Goal: Navigation & Orientation: Find specific page/section

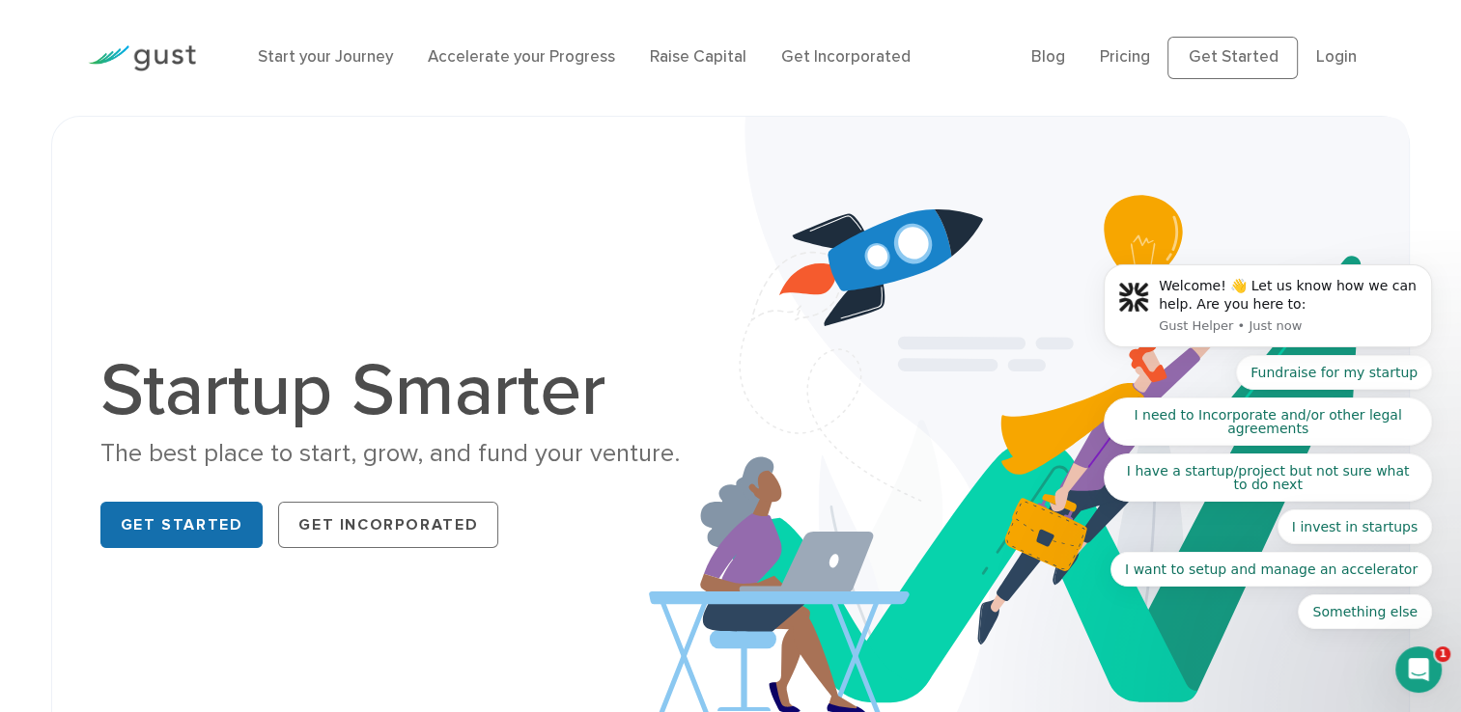
click at [216, 512] on link "Get Started" at bounding box center [181, 525] width 163 height 46
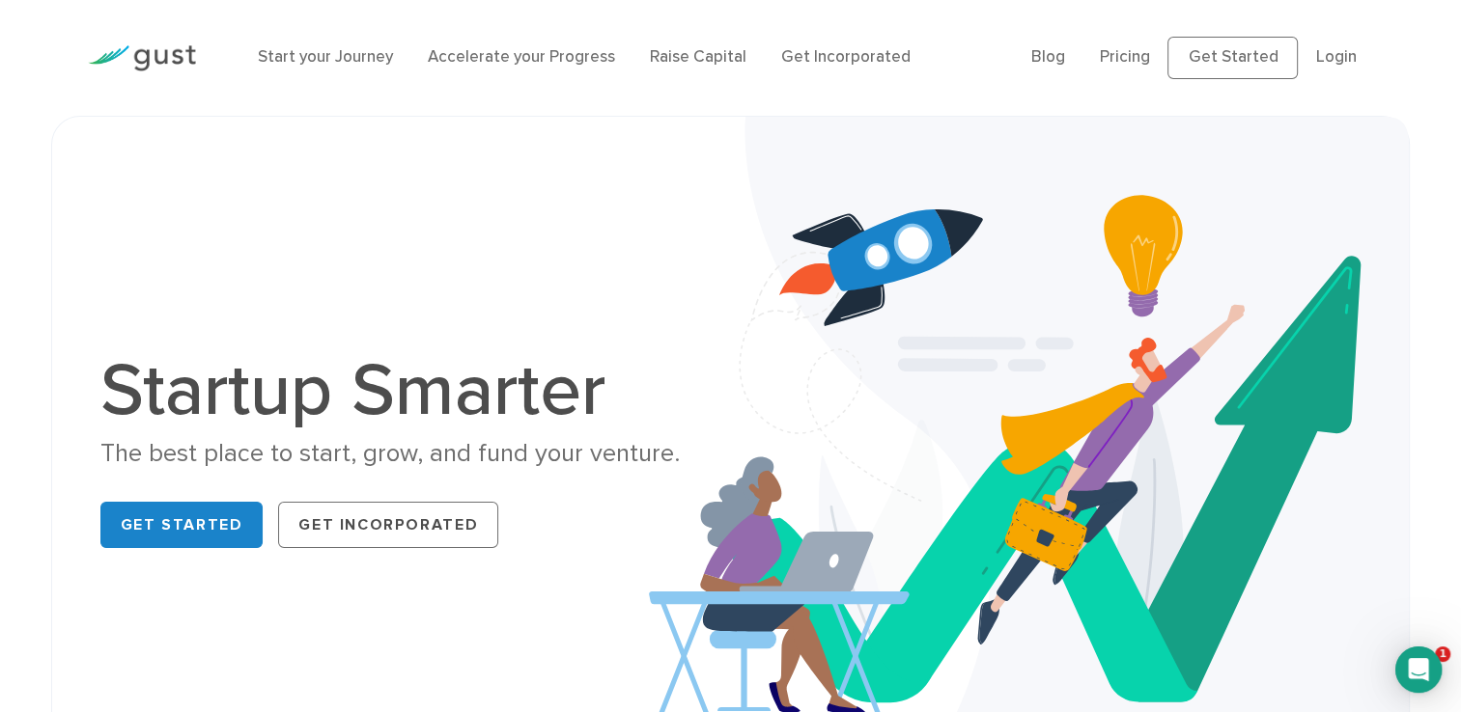
click at [1077, 56] on ul "Blog FAQ Pricing Get Started Login Login" at bounding box center [1202, 58] width 342 height 42
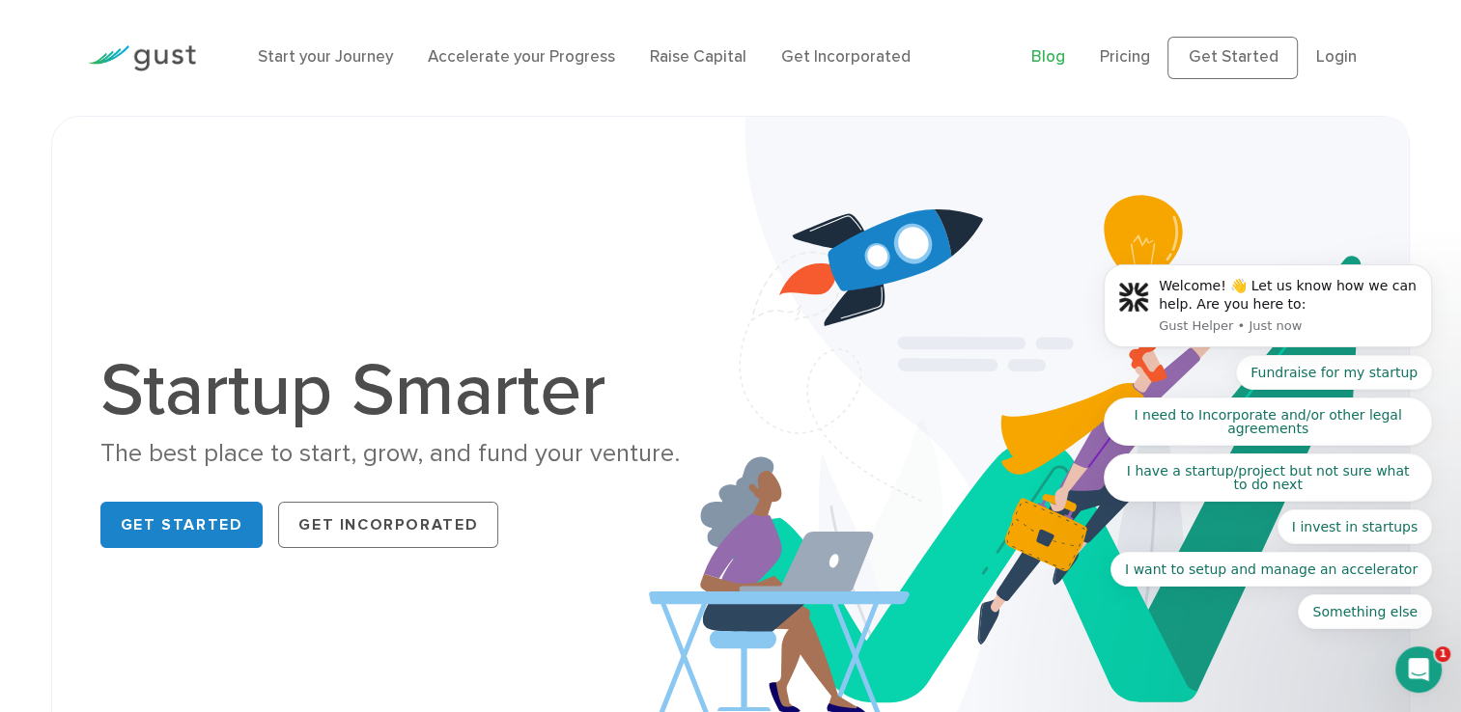
click at [1059, 52] on link "Blog" at bounding box center [1048, 56] width 34 height 19
